Goal: Task Accomplishment & Management: Use online tool/utility

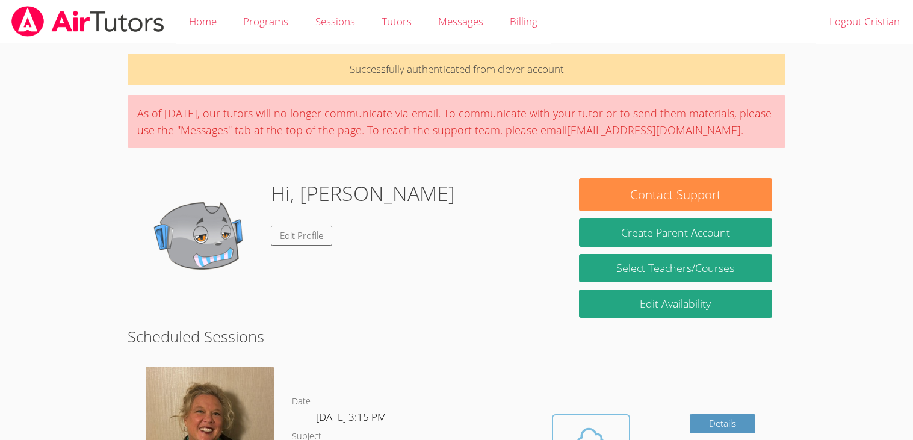
click at [615, 425] on span at bounding box center [590, 440] width 61 height 34
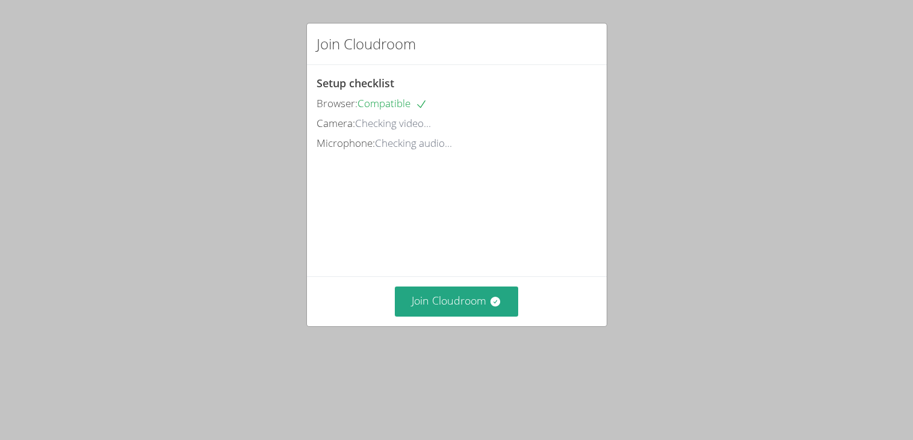
click at [467, 317] on div "Join Cloudroom" at bounding box center [457, 300] width 300 height 49
click at [444, 287] on button "Join Cloudroom" at bounding box center [456, 301] width 123 height 29
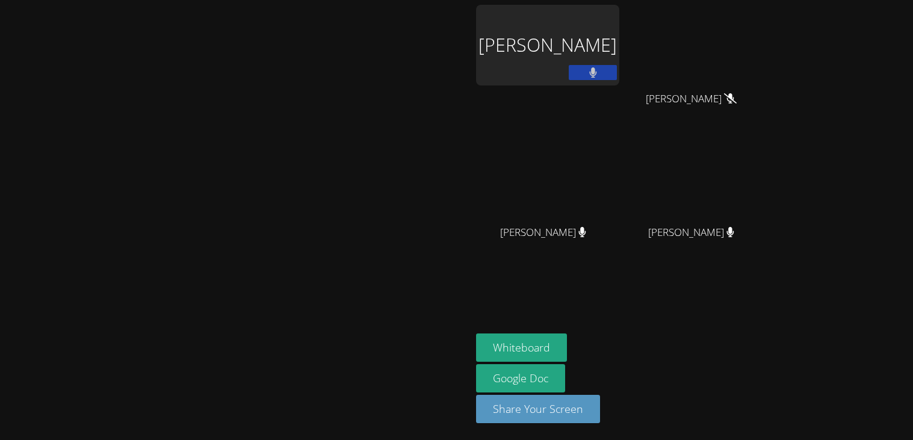
click at [619, 51] on div "[PERSON_NAME]" at bounding box center [547, 45] width 143 height 81
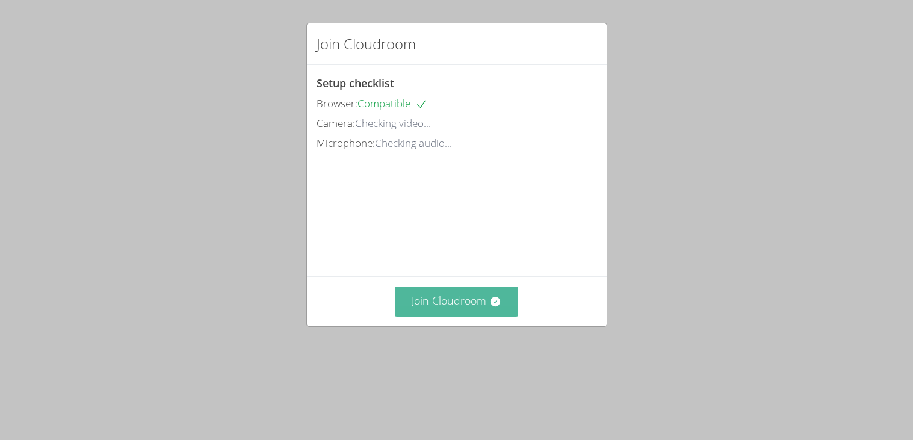
click at [451, 293] on button "Join Cloudroom" at bounding box center [456, 301] width 123 height 29
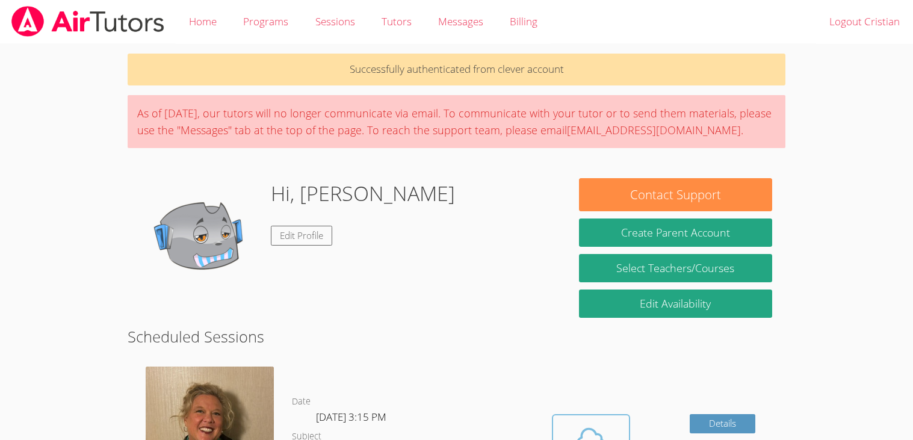
click at [586, 423] on icon at bounding box center [591, 440] width 34 height 34
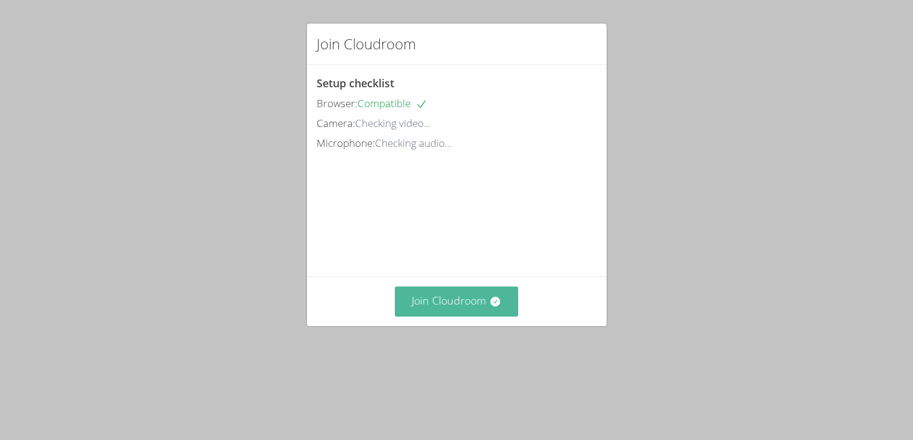
click at [410, 295] on button "Join Cloudroom" at bounding box center [456, 301] width 123 height 29
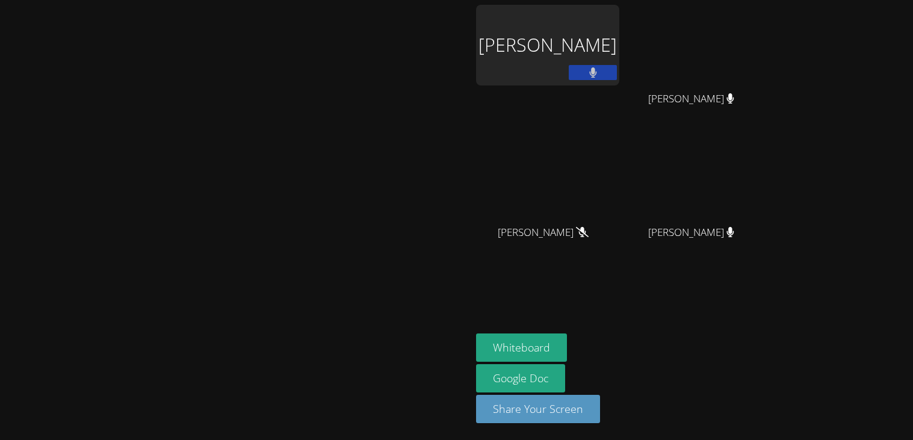
click at [619, 54] on div "[PERSON_NAME]" at bounding box center [547, 45] width 143 height 81
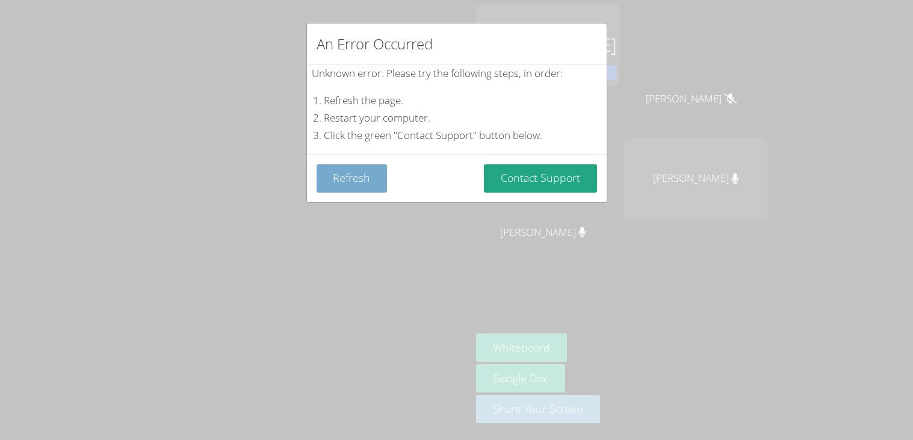
click at [347, 186] on button "Refresh" at bounding box center [352, 178] width 71 height 28
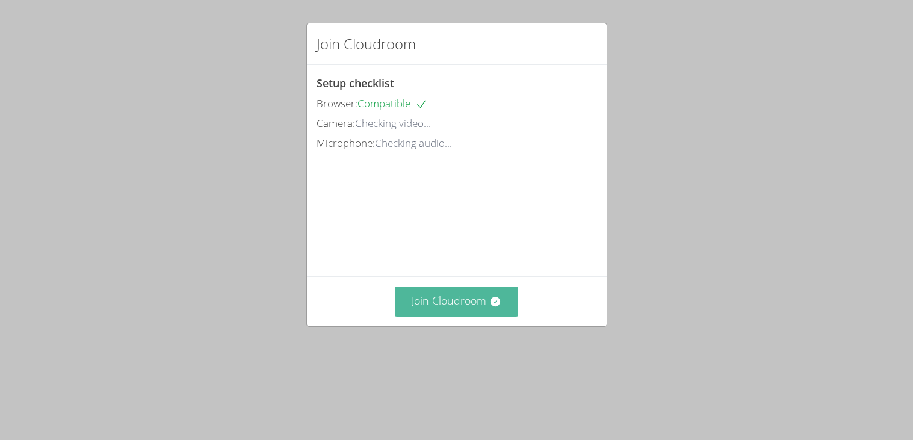
click at [447, 305] on button "Join Cloudroom" at bounding box center [456, 301] width 123 height 29
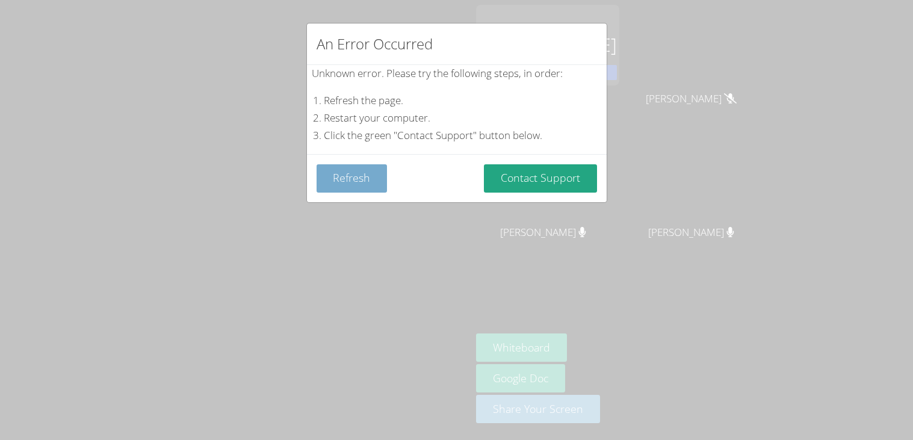
click at [331, 187] on button "Refresh" at bounding box center [352, 178] width 71 height 28
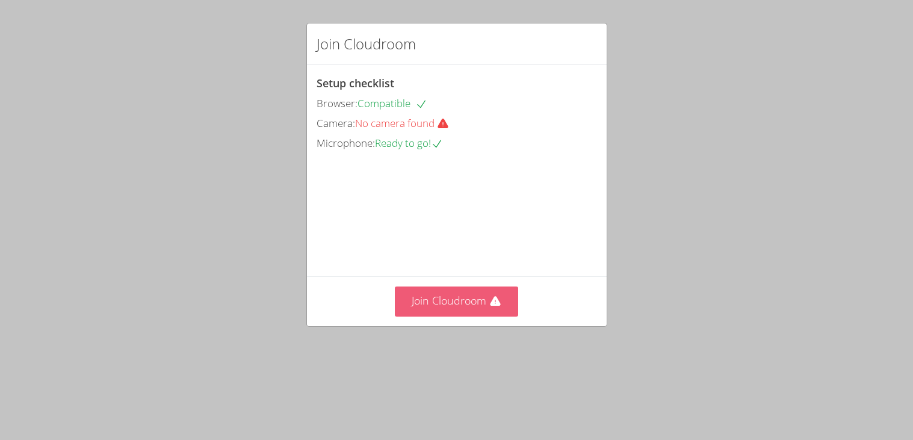
click at [452, 302] on button "Join Cloudroom" at bounding box center [456, 301] width 123 height 29
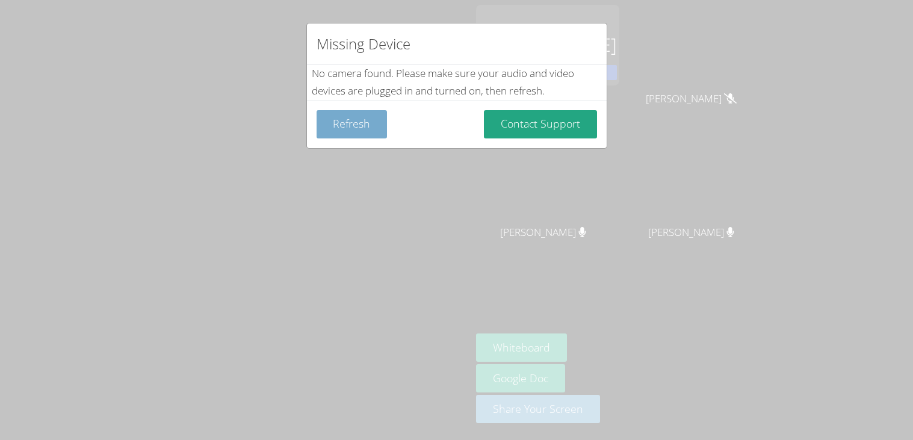
click at [332, 120] on button "Refresh" at bounding box center [352, 124] width 71 height 28
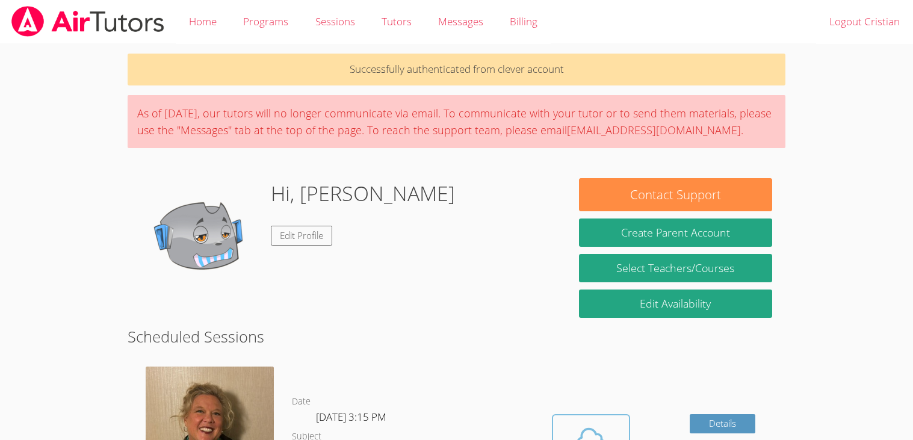
click at [599, 431] on icon at bounding box center [591, 440] width 34 height 34
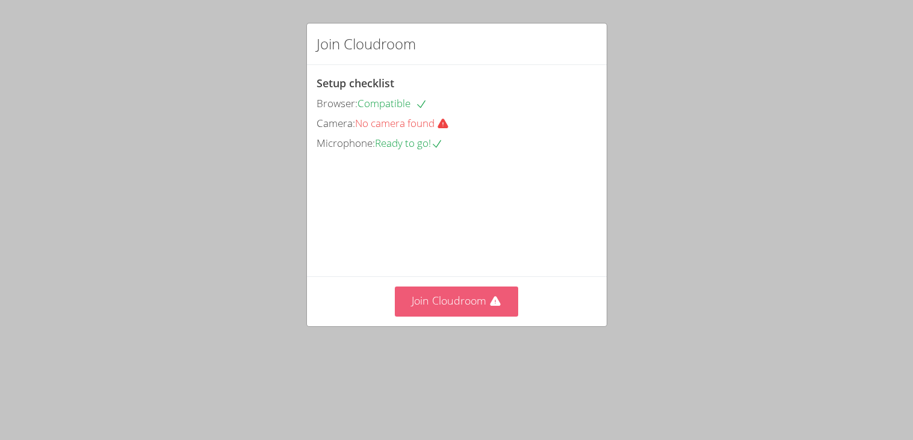
click at [477, 298] on button "Join Cloudroom" at bounding box center [456, 301] width 123 height 29
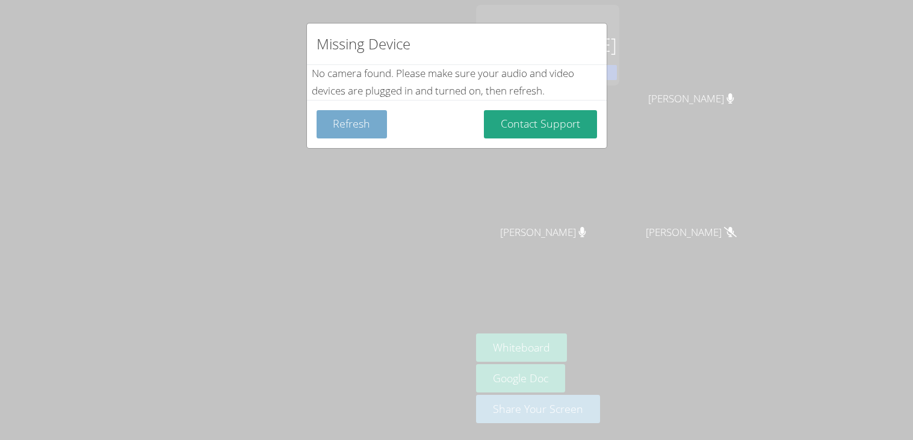
click at [336, 126] on button "Refresh" at bounding box center [352, 124] width 71 height 28
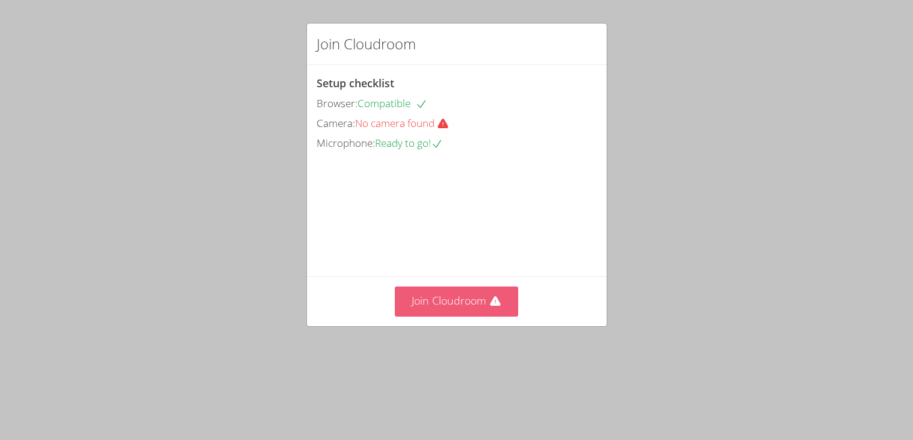
click at [454, 295] on button "Join Cloudroom" at bounding box center [456, 301] width 123 height 29
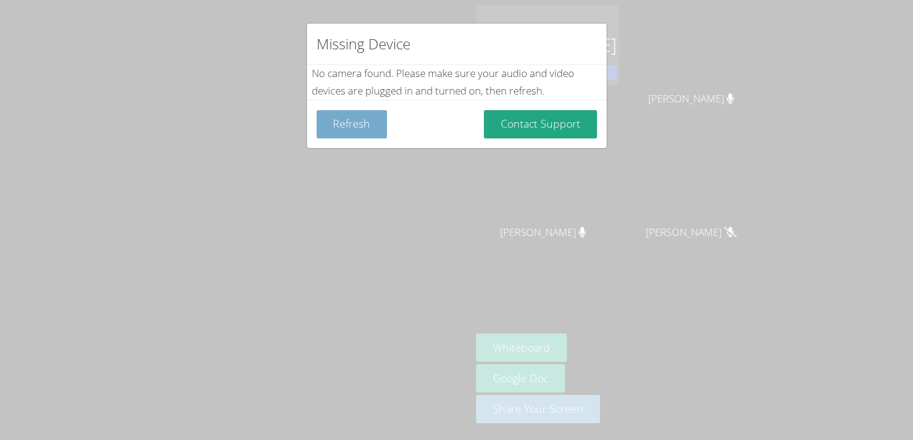
click at [354, 135] on button "Refresh" at bounding box center [352, 124] width 71 height 28
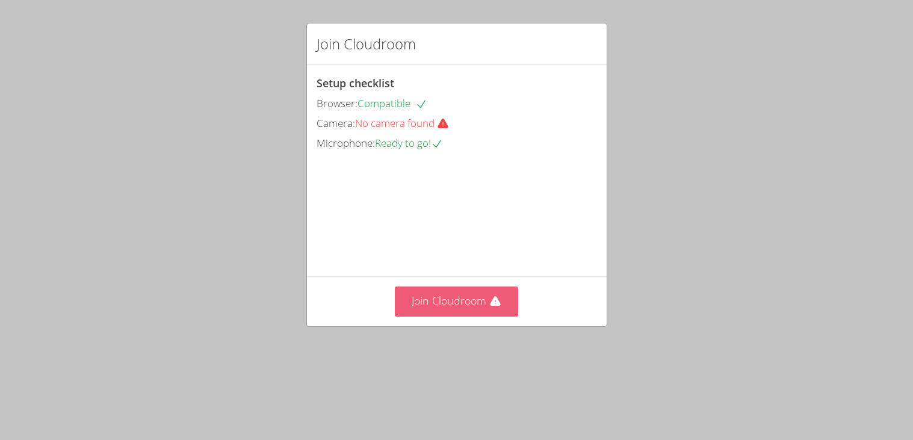
click at [450, 306] on button "Join Cloudroom" at bounding box center [456, 301] width 123 height 29
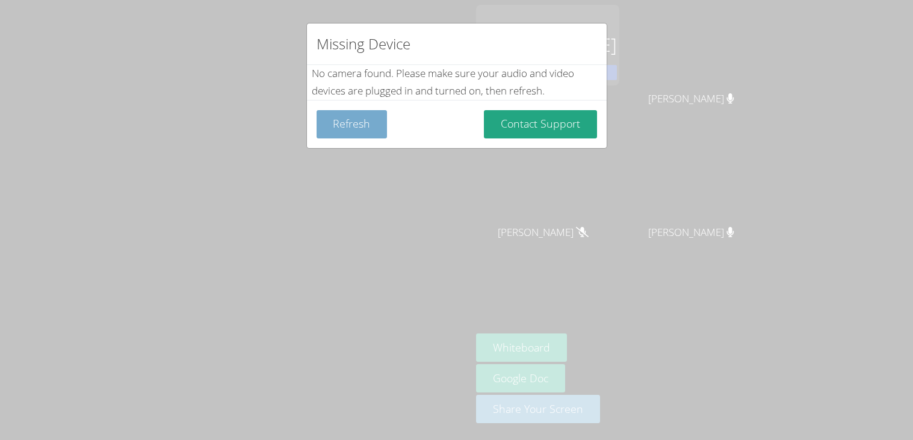
click at [349, 129] on button "Refresh" at bounding box center [352, 124] width 71 height 28
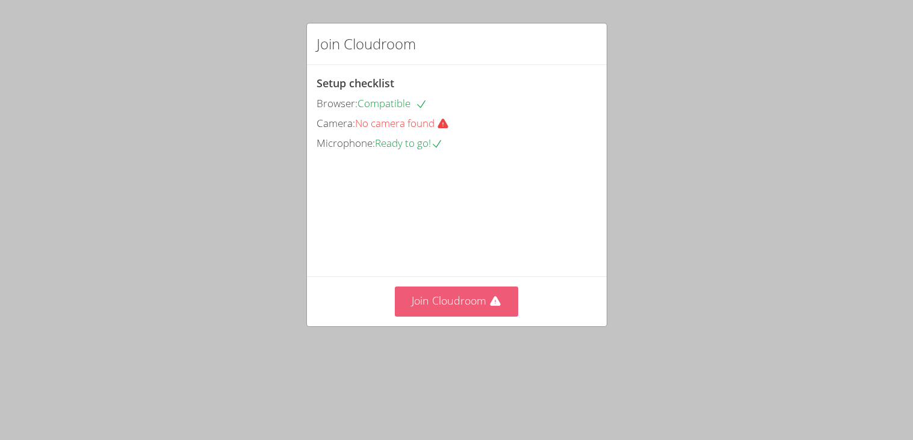
click at [466, 302] on button "Join Cloudroom" at bounding box center [456, 301] width 123 height 29
